Goal: Check status: Check status

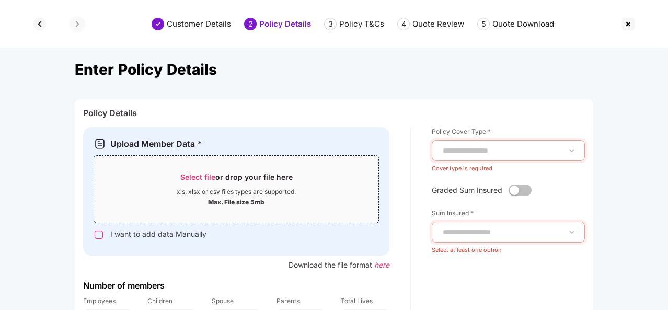
scroll to position [0, 1]
click at [632, 20] on img at bounding box center [628, 24] width 17 height 17
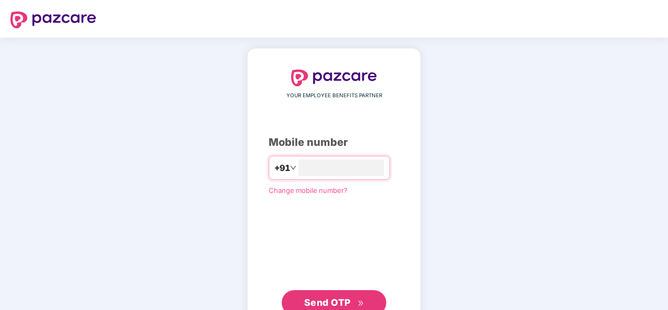
scroll to position [0, 0]
type input "**********"
click at [344, 307] on span "Send OTP" at bounding box center [334, 302] width 60 height 15
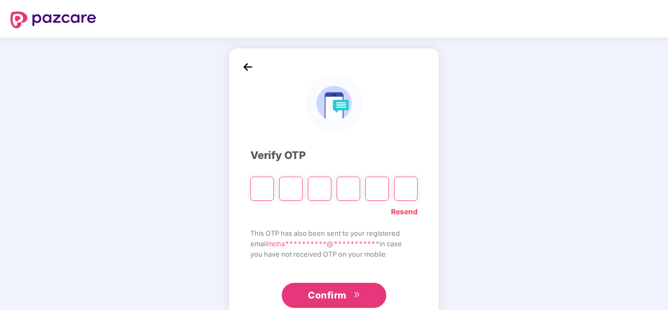
type input "*"
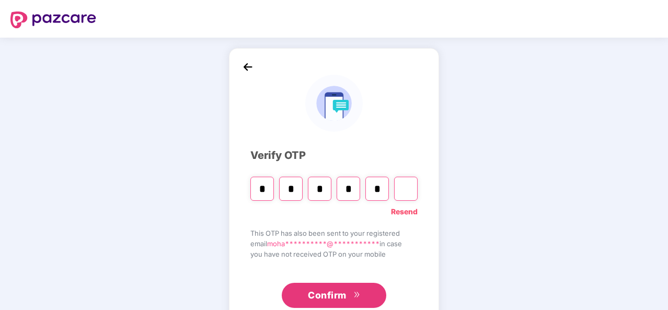
type input "*"
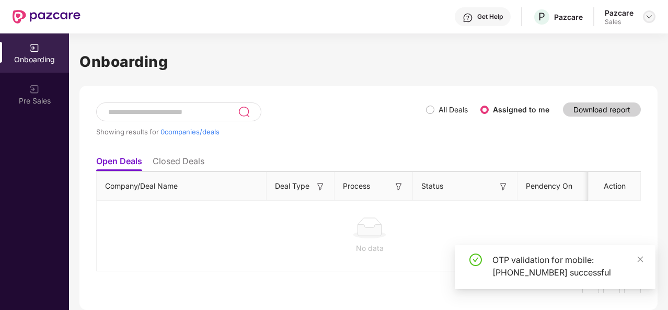
click at [651, 15] on img at bounding box center [649, 17] width 8 height 8
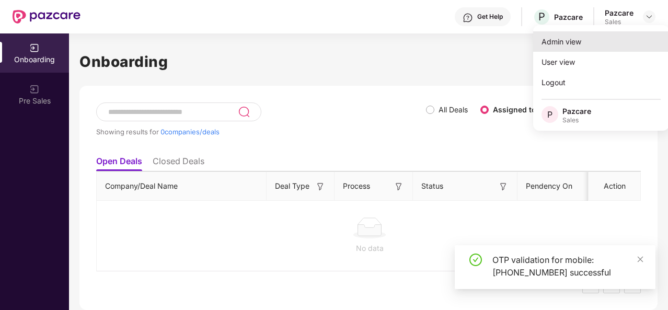
click at [570, 39] on div "Admin view" at bounding box center [601, 41] width 136 height 20
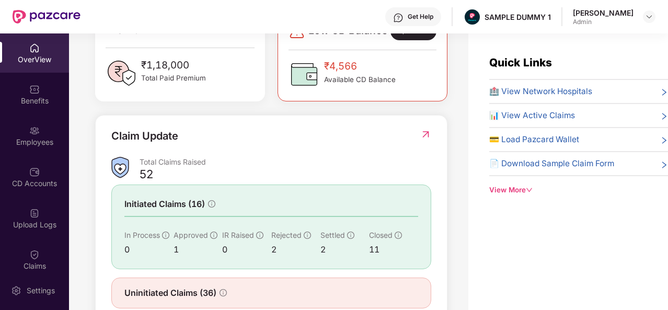
scroll to position [335, 0]
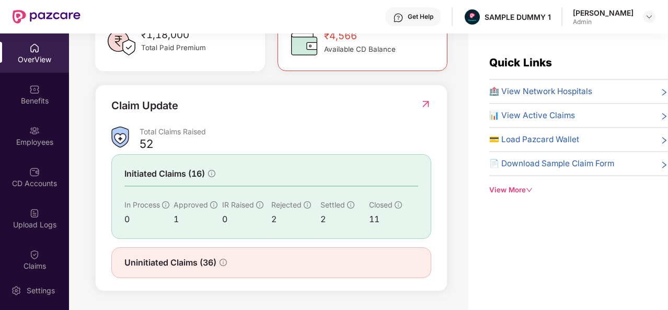
click at [524, 191] on div "View More" at bounding box center [578, 189] width 179 height 11
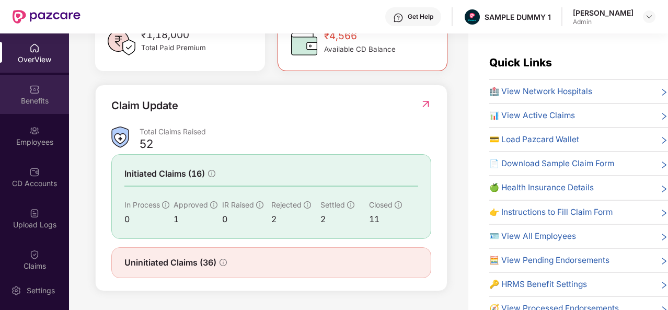
click at [42, 97] on div "Benefits" at bounding box center [34, 101] width 69 height 10
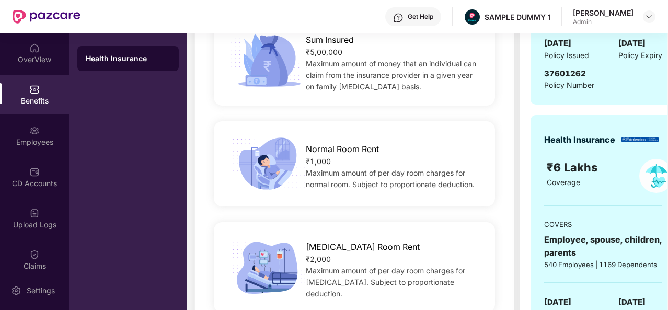
scroll to position [165, 0]
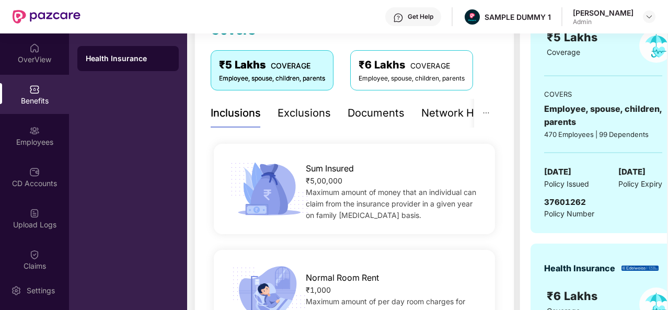
click at [306, 111] on div "Exclusions" at bounding box center [304, 113] width 53 height 16
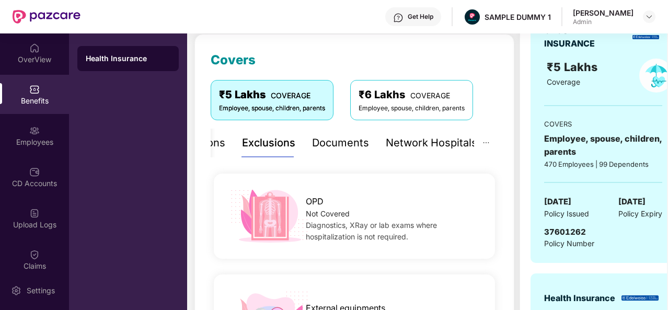
scroll to position [130, 0]
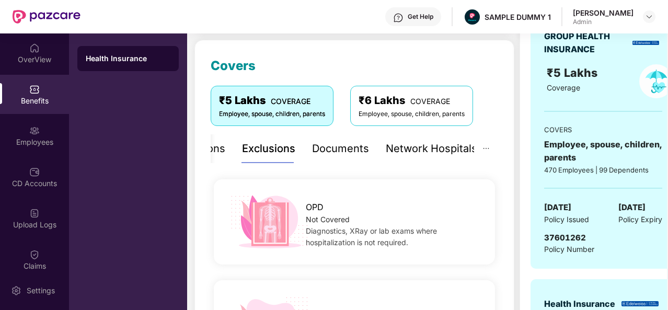
click at [344, 147] on div "Documents" at bounding box center [340, 149] width 57 height 16
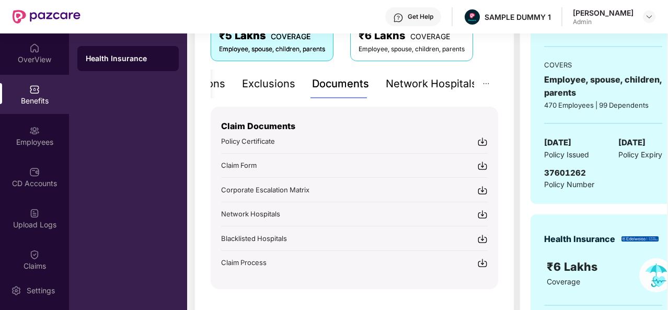
scroll to position [205, 0]
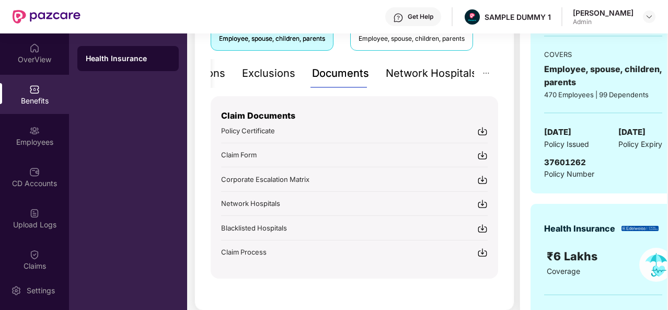
click at [426, 72] on div "Network Hospitals" at bounding box center [431, 73] width 91 height 16
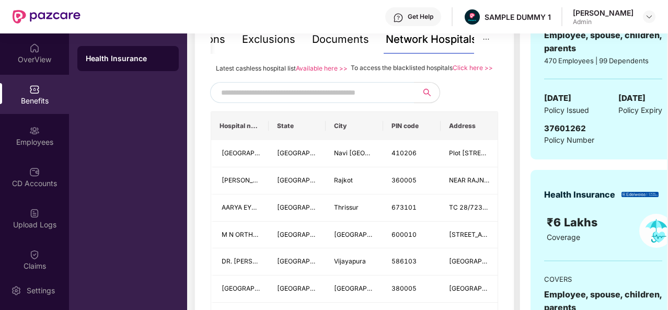
scroll to position [244, 0]
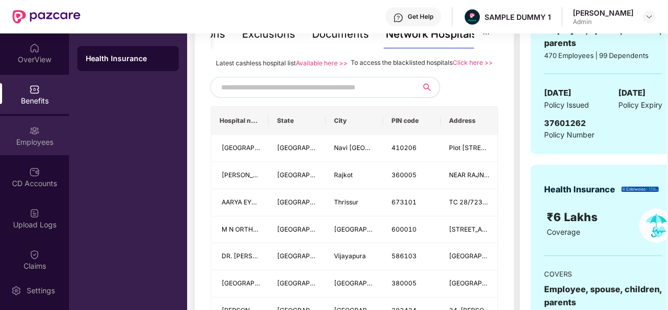
click at [29, 129] on img at bounding box center [34, 130] width 10 height 10
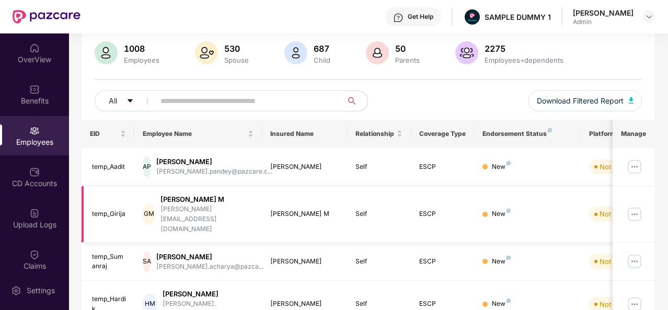
scroll to position [0, 0]
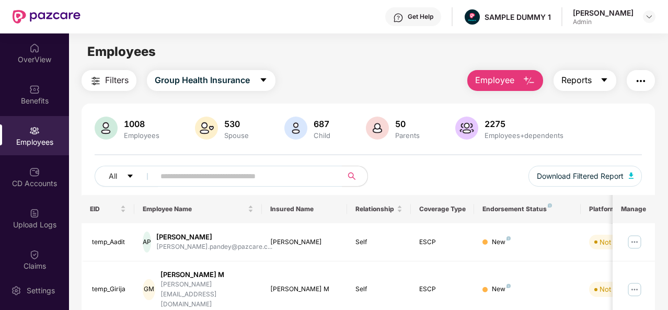
click at [605, 81] on icon "caret-down" at bounding box center [605, 80] width 6 height 4
click at [640, 80] on img "button" at bounding box center [640, 81] width 13 height 13
click at [31, 174] on img at bounding box center [34, 172] width 10 height 10
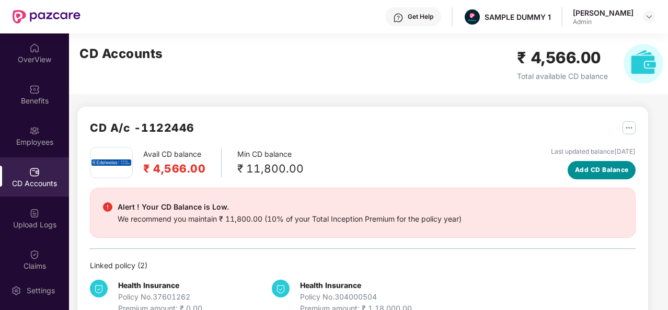
click at [589, 173] on span "Add CD Balance" at bounding box center [602, 170] width 54 height 10
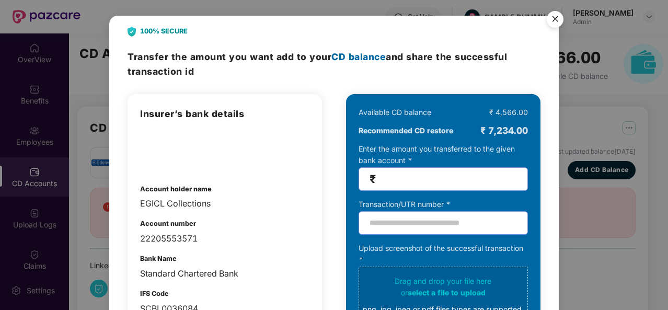
click at [561, 22] on img "Close" at bounding box center [554, 20] width 29 height 29
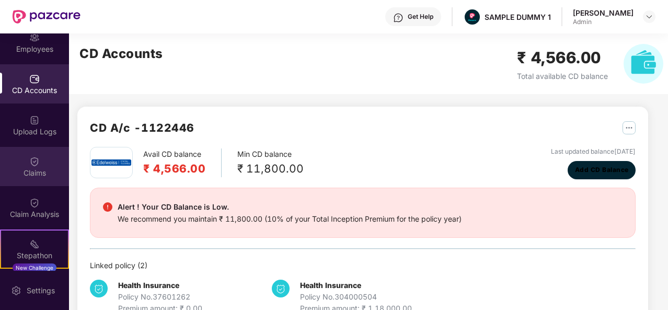
scroll to position [98, 0]
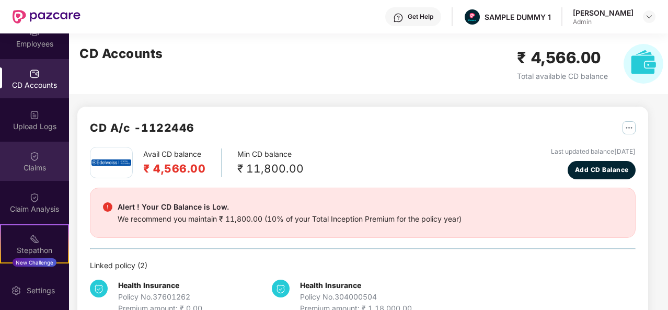
click at [40, 160] on div "Claims" at bounding box center [34, 161] width 69 height 39
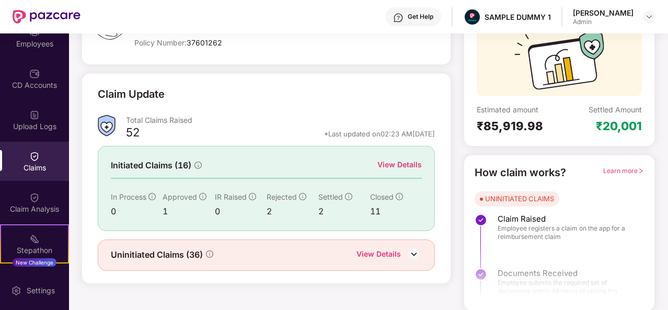
click at [396, 162] on div "View Details" at bounding box center [399, 164] width 44 height 11
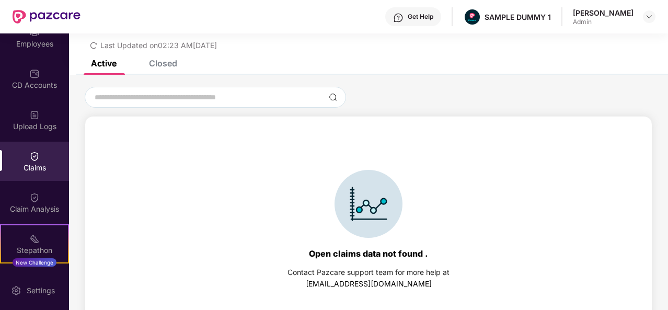
scroll to position [45, 0]
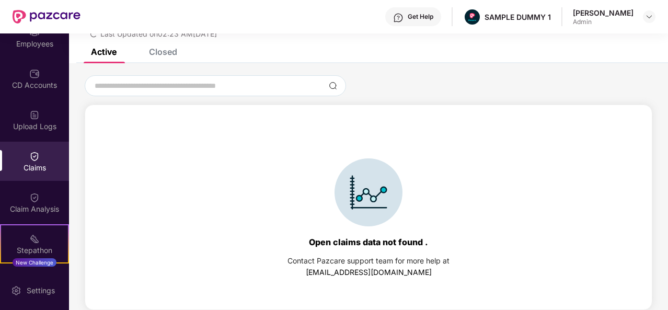
click at [164, 53] on div "Closed" at bounding box center [163, 52] width 28 height 10
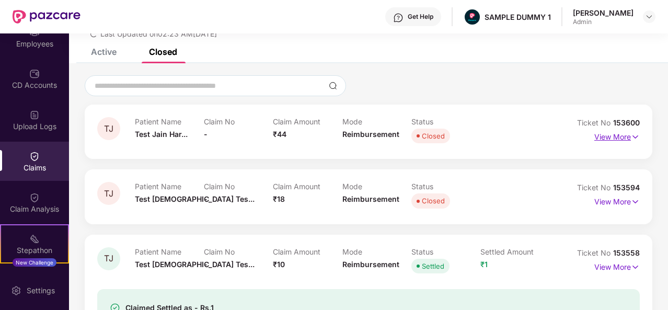
click at [605, 138] on p "View More" at bounding box center [616, 136] width 45 height 14
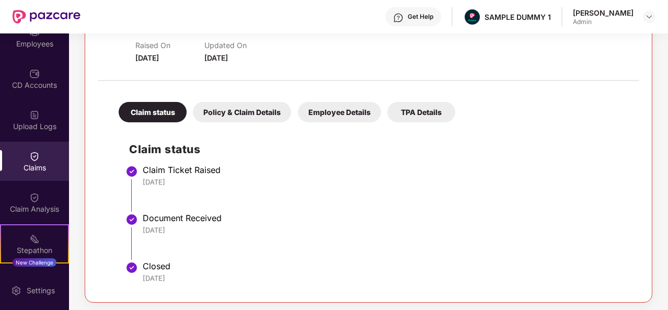
scroll to position [169, 0]
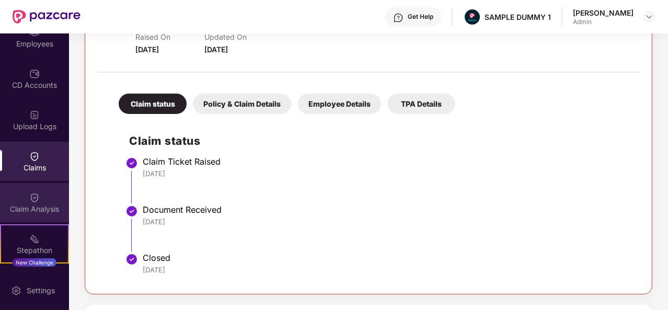
click at [41, 193] on div "Claim Analysis" at bounding box center [34, 202] width 69 height 39
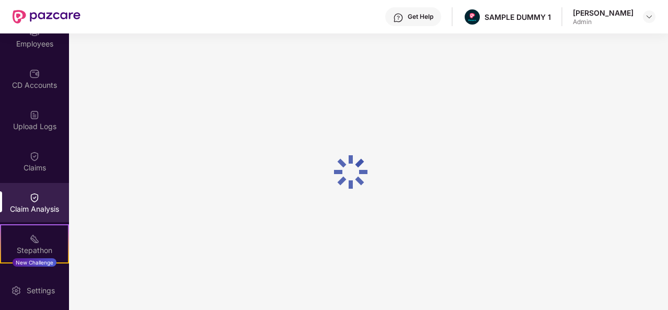
scroll to position [0, 0]
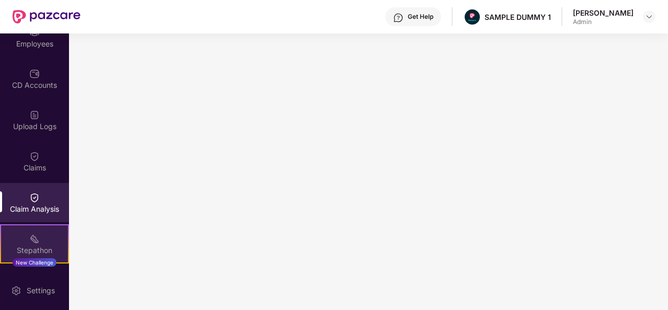
click at [21, 235] on div "Stepathon New Challenge" at bounding box center [34, 243] width 69 height 39
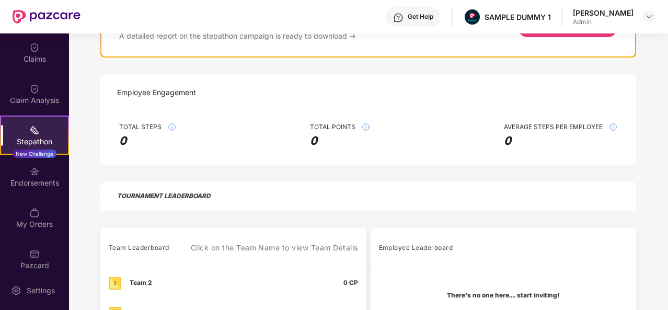
scroll to position [216, 0]
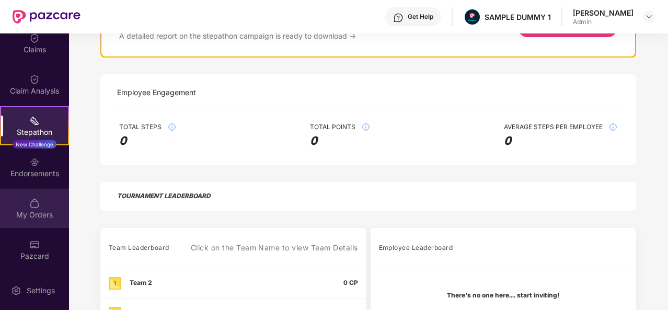
click at [43, 206] on div "My Orders" at bounding box center [34, 208] width 69 height 39
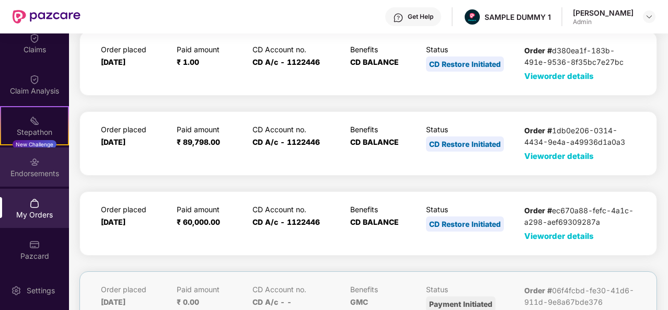
scroll to position [130, 0]
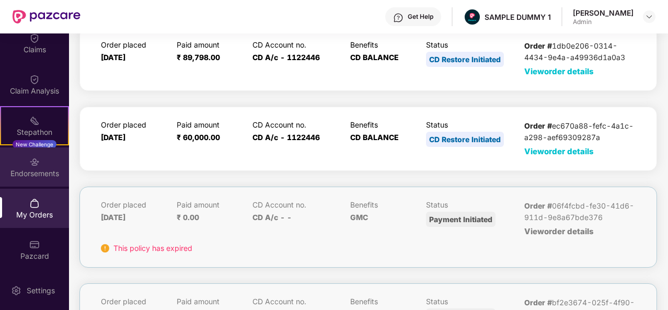
click at [36, 170] on div "Endorsements" at bounding box center [34, 173] width 69 height 10
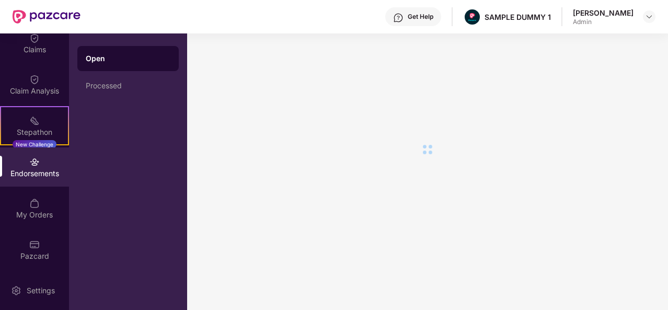
scroll to position [0, 0]
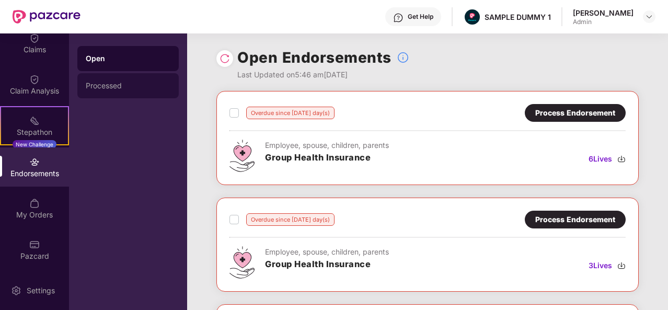
click at [120, 82] on div "Processed" at bounding box center [128, 86] width 85 height 8
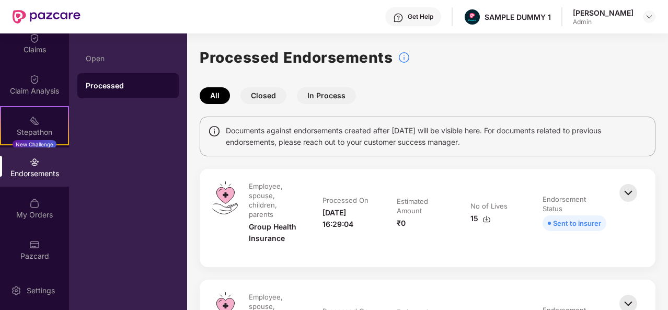
click at [262, 95] on button "Closed" at bounding box center [263, 95] width 46 height 17
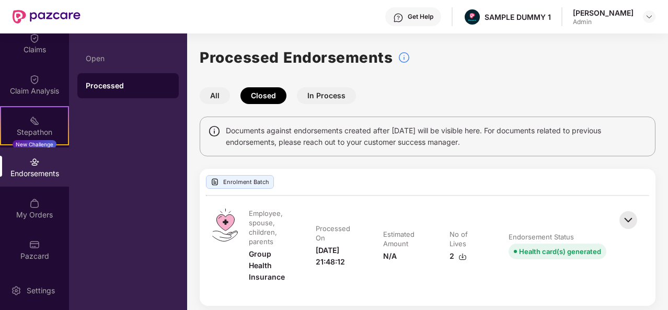
click at [335, 93] on button "In Process" at bounding box center [326, 95] width 59 height 17
